Goal: Check status: Check status

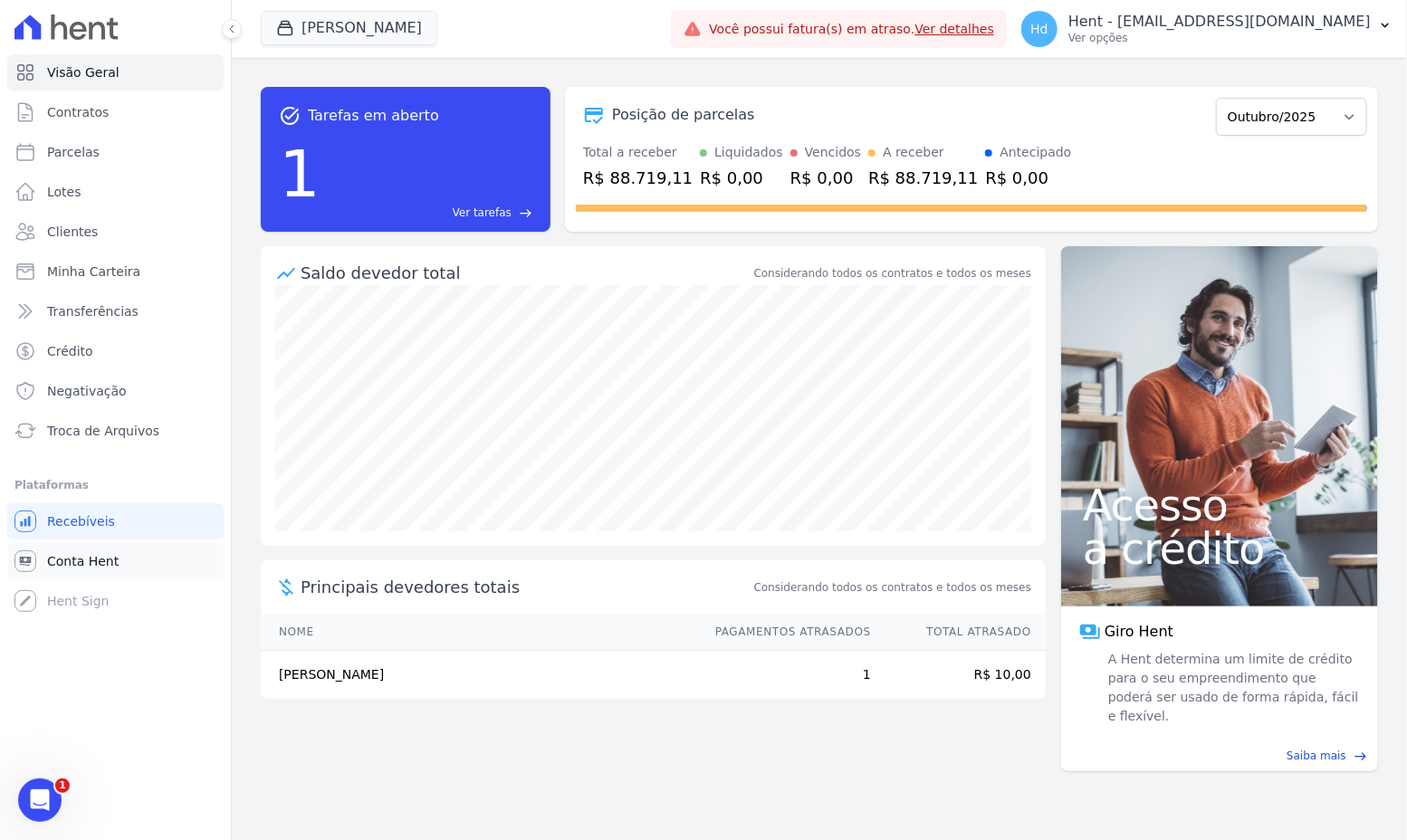
click at [80, 550] on link "Conta Hent" at bounding box center [116, 561] width 216 height 36
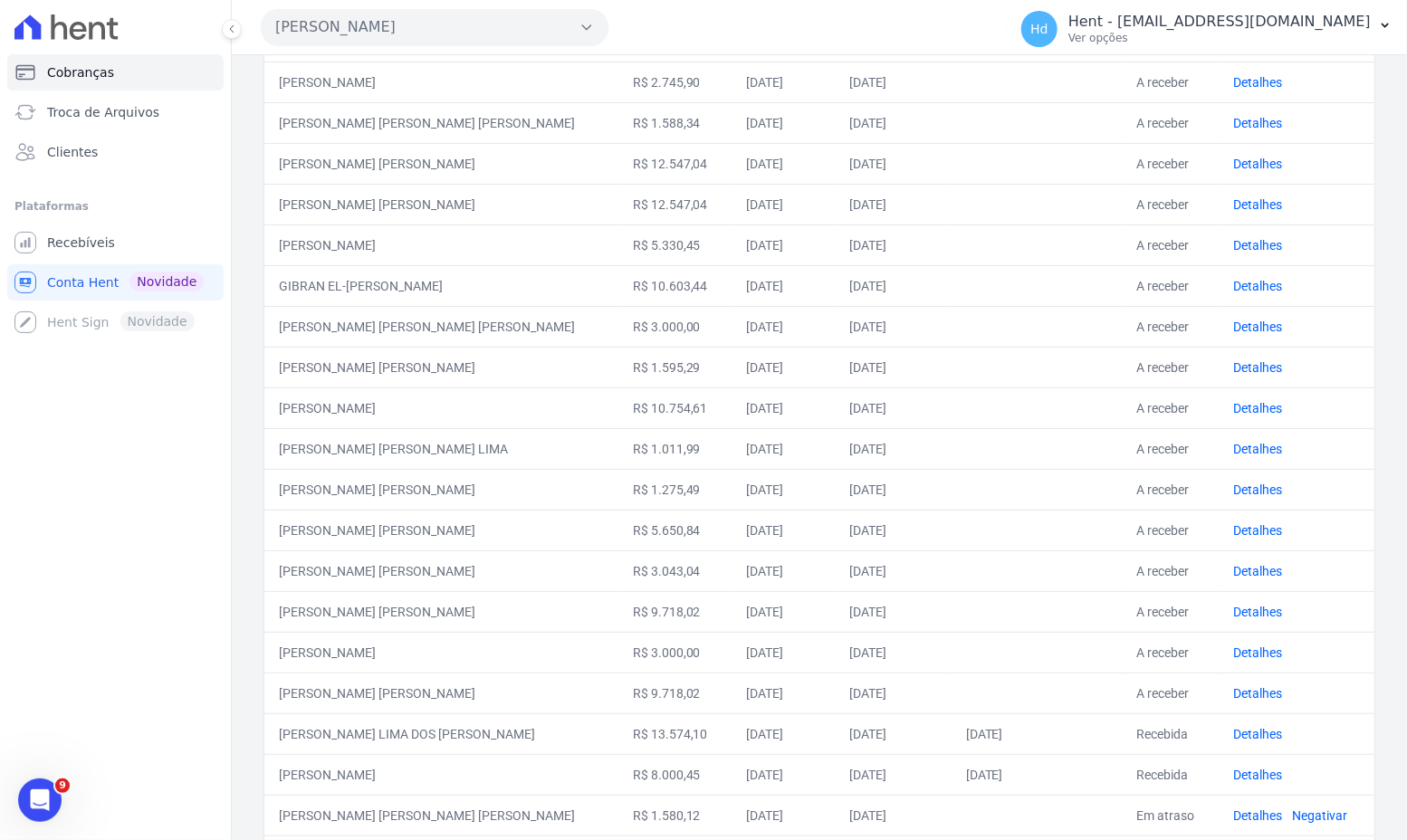
scroll to position [337, 0]
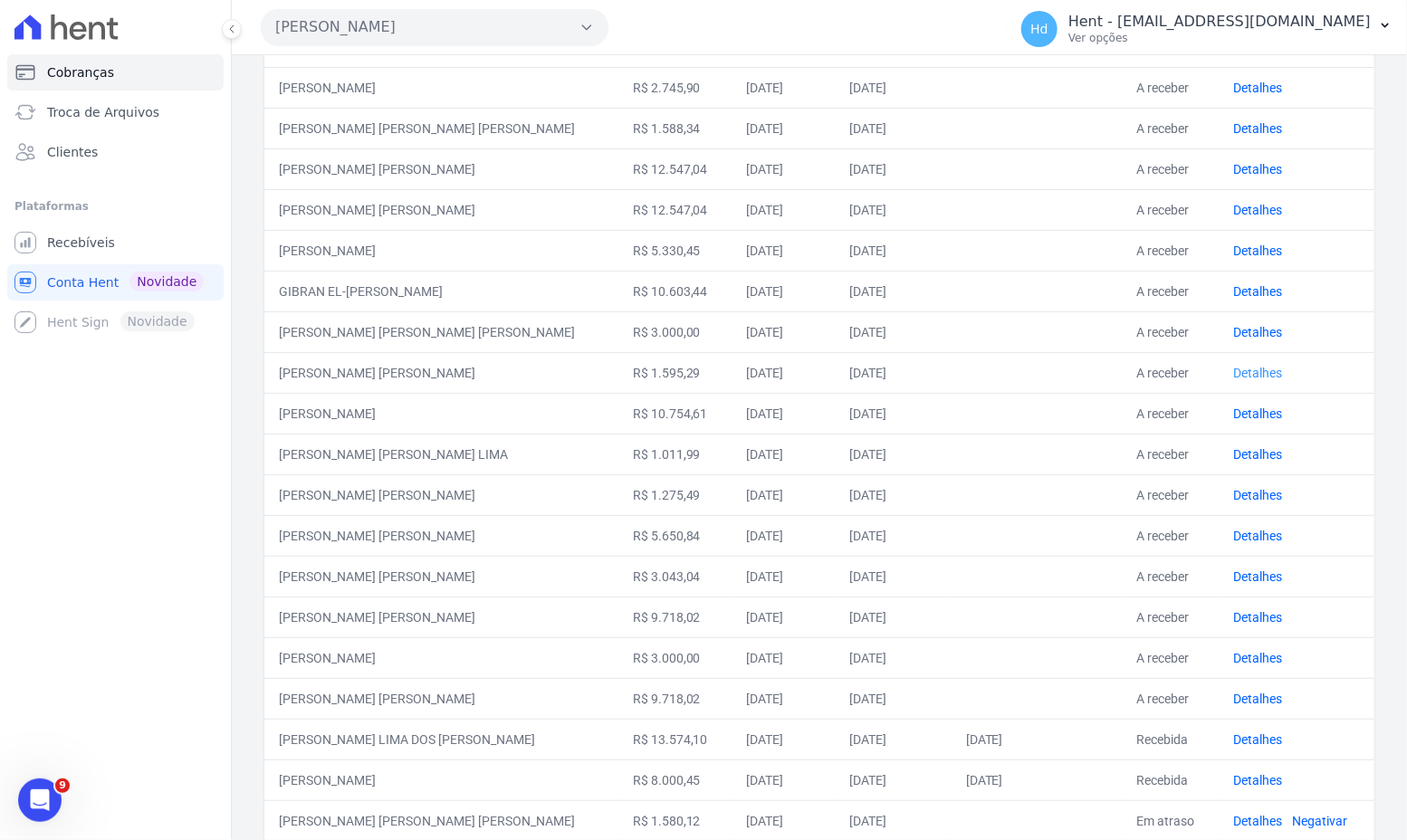
click at [1254, 366] on link "Detalhes" at bounding box center [1257, 373] width 49 height 15
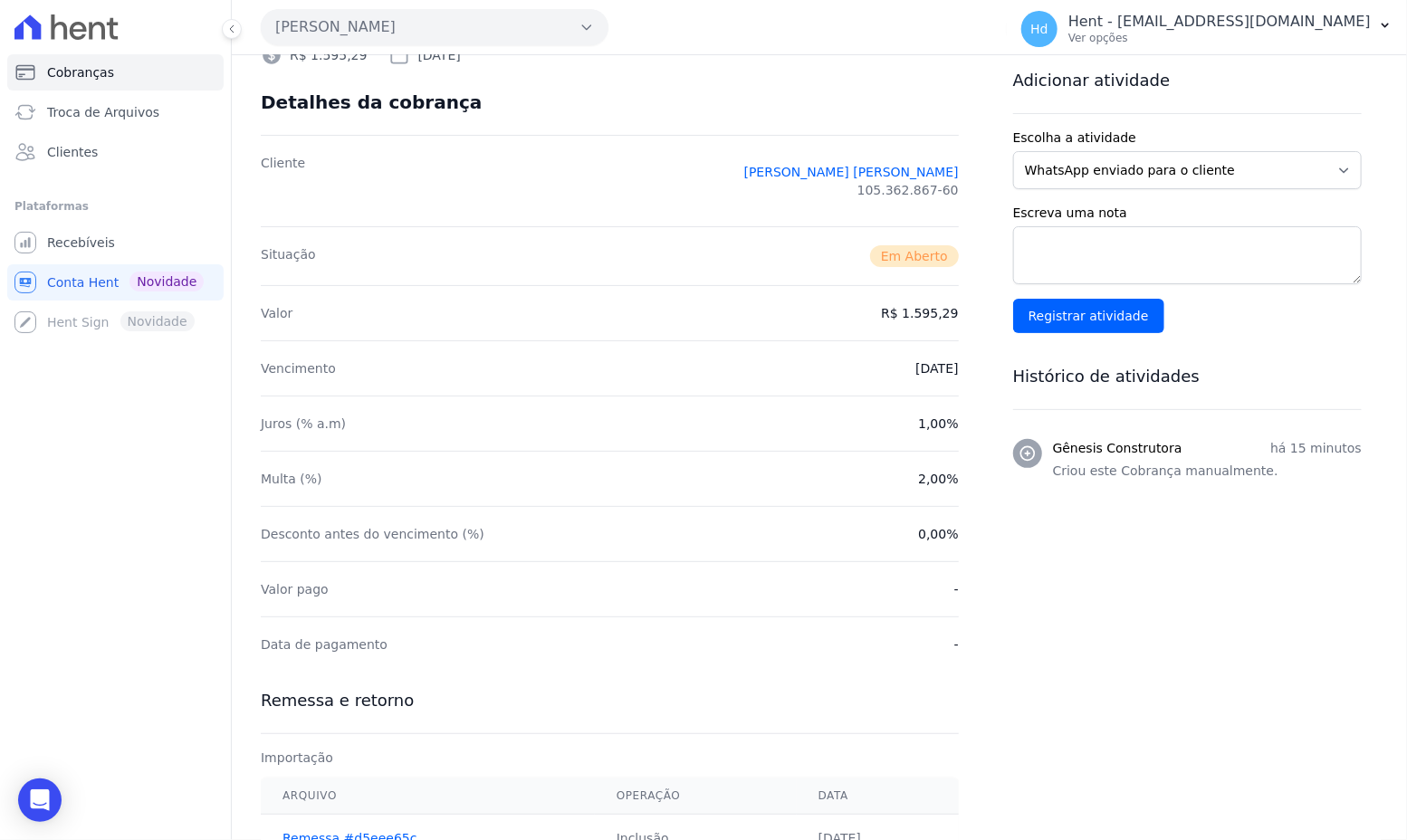
scroll to position [266, 0]
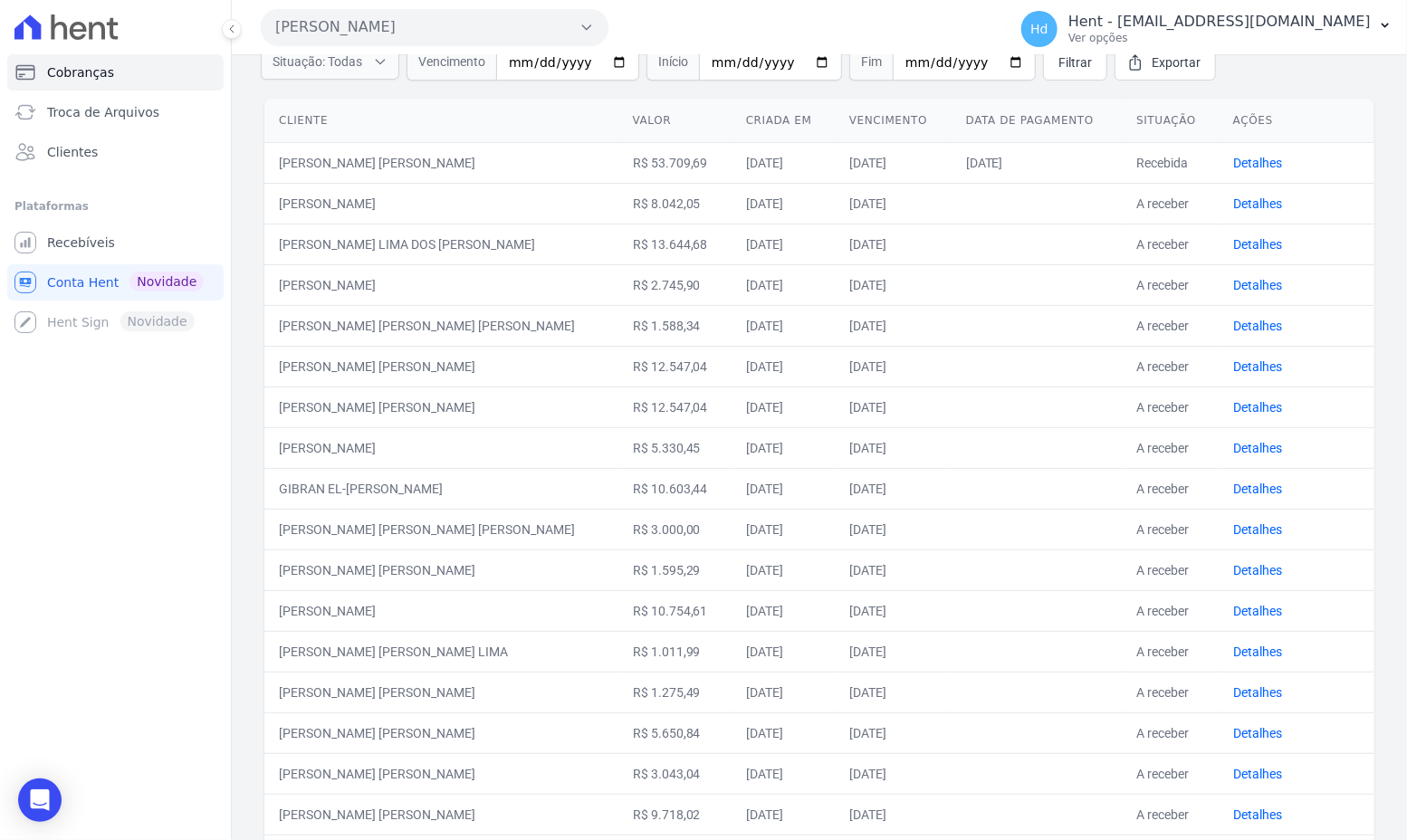
scroll to position [148, 0]
